Goal: Task Accomplishment & Management: Use online tool/utility

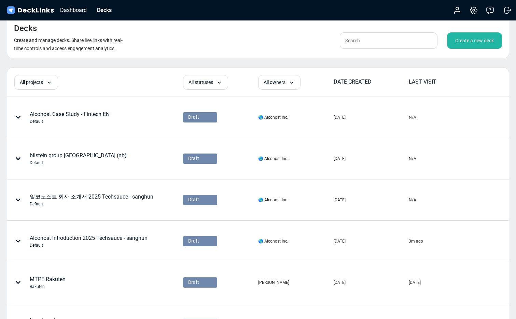
click at [466, 40] on div "Create a new deck" at bounding box center [474, 40] width 55 height 16
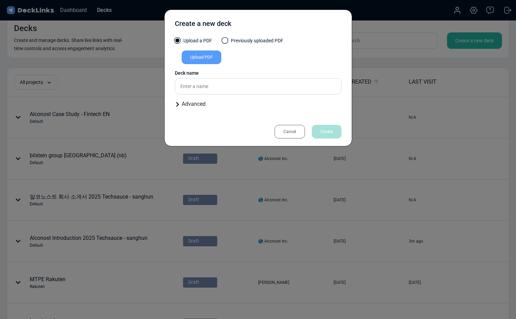
click at [211, 61] on div "Upload PDF" at bounding box center [202, 58] width 40 height 14
click at [0, 0] on input "Upload PDF" at bounding box center [0, 0] width 0 height 0
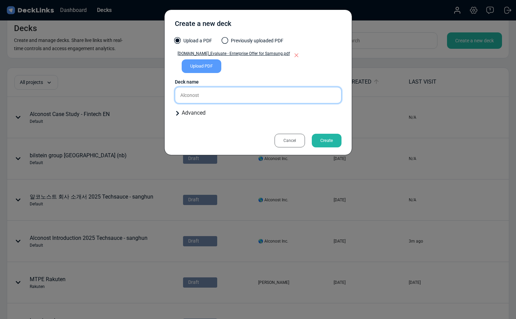
click at [231, 94] on input "Alconost" at bounding box center [258, 95] width 167 height 16
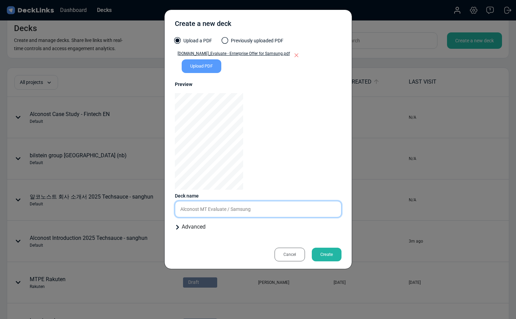
type input "Alconost MT Evaluate / Samsung"
click at [321, 254] on div "Create" at bounding box center [327, 255] width 30 height 14
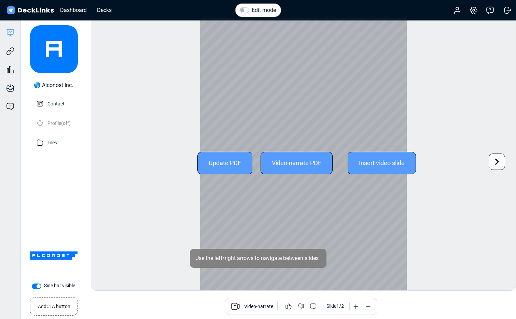
click at [499, 161] on icon at bounding box center [497, 161] width 13 height 13
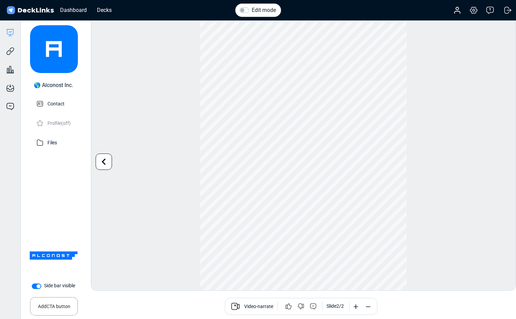
click at [56, 308] on small "Add CTA button" at bounding box center [54, 306] width 32 height 10
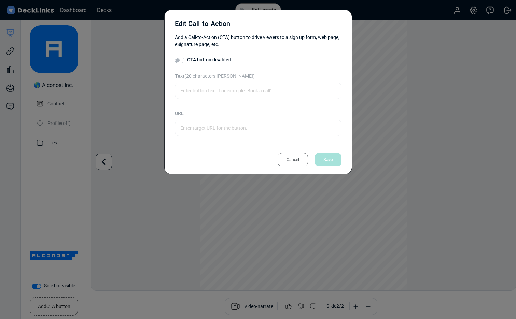
click at [218, 129] on div "CTA button disabled Text (20 characters max) URL Please enter a valid URL." at bounding box center [258, 98] width 167 height 85
click at [187, 61] on label "CTA button disabled" at bounding box center [209, 59] width 44 height 7
click at [178, 61] on input "CTA button disabled" at bounding box center [177, 59] width 5 height 7
checkbox input "true"
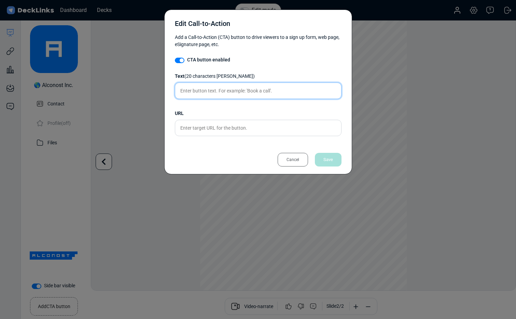
click at [201, 93] on input "text" at bounding box center [258, 91] width 167 height 16
type input "Sign up"
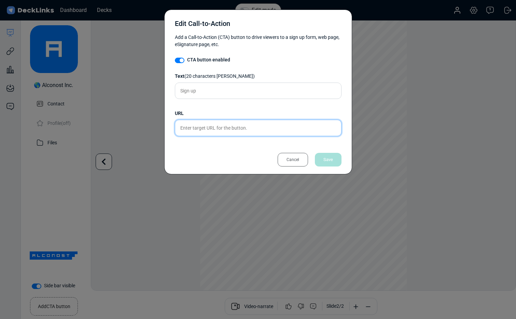
click at [215, 128] on input "text" at bounding box center [258, 128] width 167 height 16
paste input "[URL][DOMAIN_NAME]"
type input "[URL][DOMAIN_NAME]"
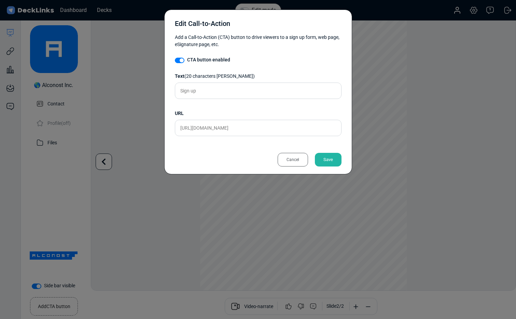
click at [326, 161] on div "Save" at bounding box center [328, 160] width 27 height 14
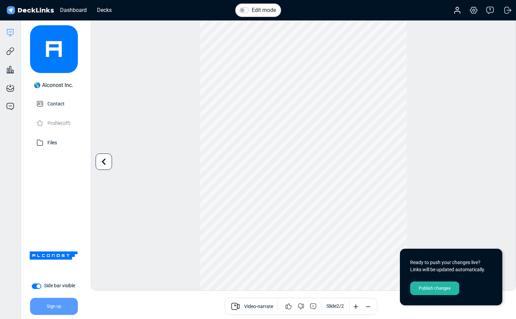
click at [429, 290] on div "Publish changes" at bounding box center [434, 289] width 49 height 14
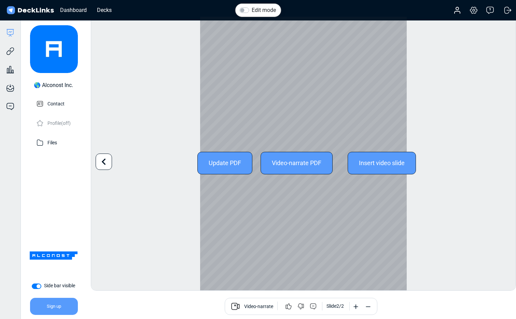
click at [110, 158] on div at bounding box center [104, 162] width 16 height 16
click at [494, 161] on icon at bounding box center [497, 161] width 13 height 13
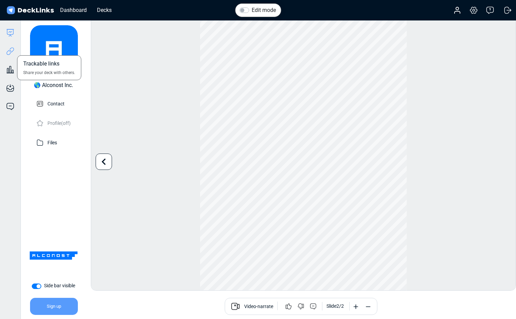
click at [10, 54] on icon at bounding box center [10, 51] width 8 height 8
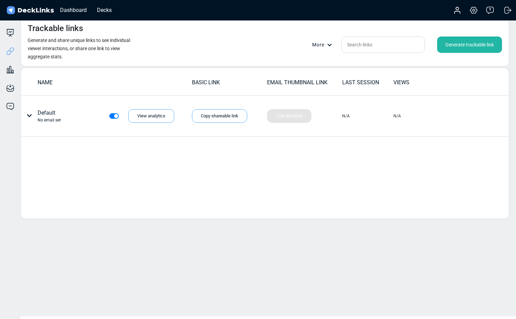
click at [466, 44] on div "Generate trackable link" at bounding box center [469, 45] width 65 height 16
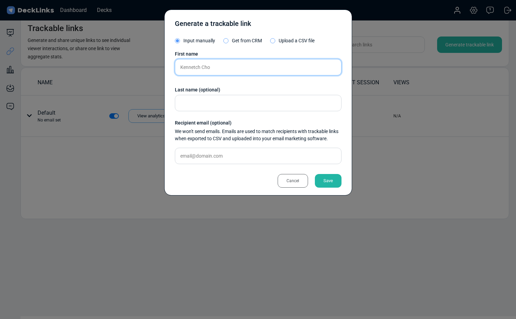
click at [197, 67] on input "Kennetch Cho" at bounding box center [258, 67] width 167 height 16
type input "[PERSON_NAME]"
click at [333, 180] on div "Save" at bounding box center [328, 181] width 27 height 14
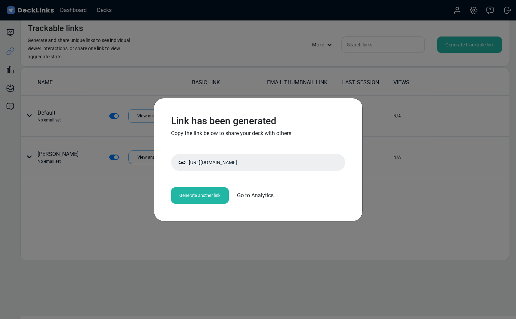
click at [224, 242] on div "Link has been generated Copy the link below to share your deck with others [URL…" at bounding box center [258, 159] width 516 height 319
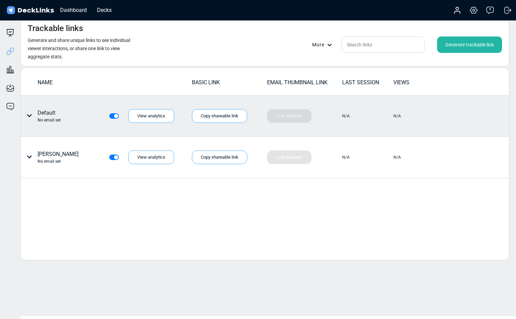
click at [42, 113] on div "Default No email set" at bounding box center [49, 116] width 23 height 14
click at [229, 116] on div "Copy shareable link" at bounding box center [219, 116] width 55 height 14
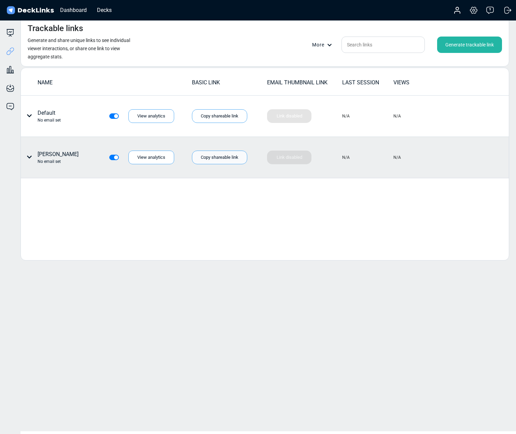
click at [210, 156] on div "Copy shareable link" at bounding box center [219, 158] width 55 height 14
